Goal: Task Accomplishment & Management: Manage account settings

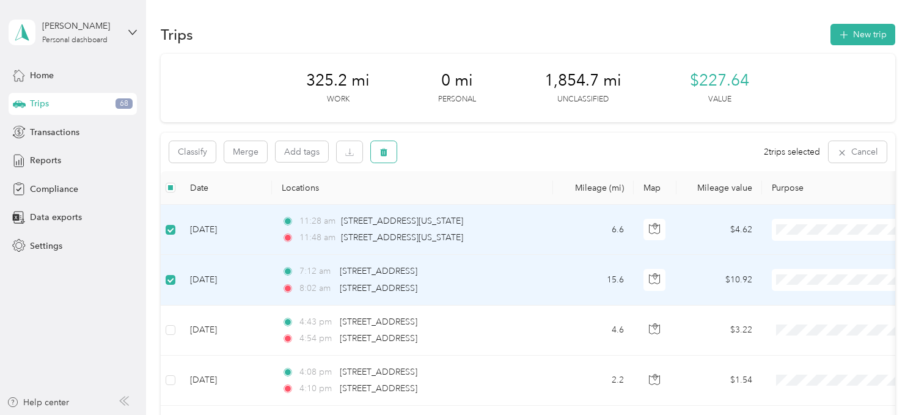
click at [384, 156] on icon "button" at bounding box center [383, 152] width 7 height 8
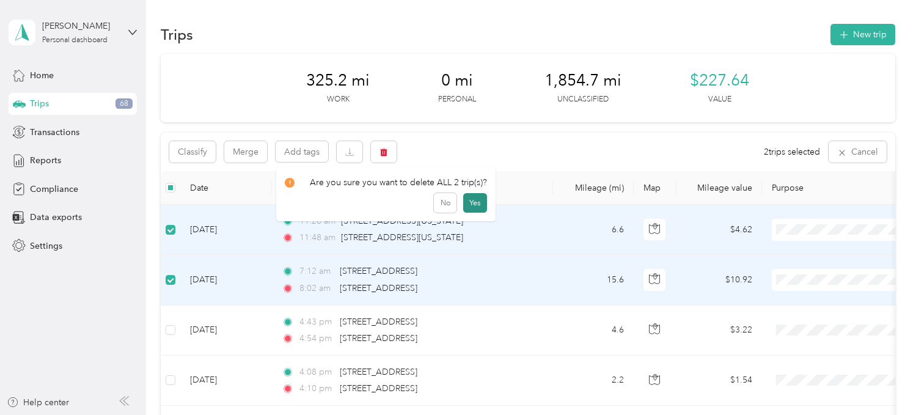
click at [463, 203] on button "Yes" at bounding box center [475, 203] width 24 height 20
